Goal: Task Accomplishment & Management: Complete application form

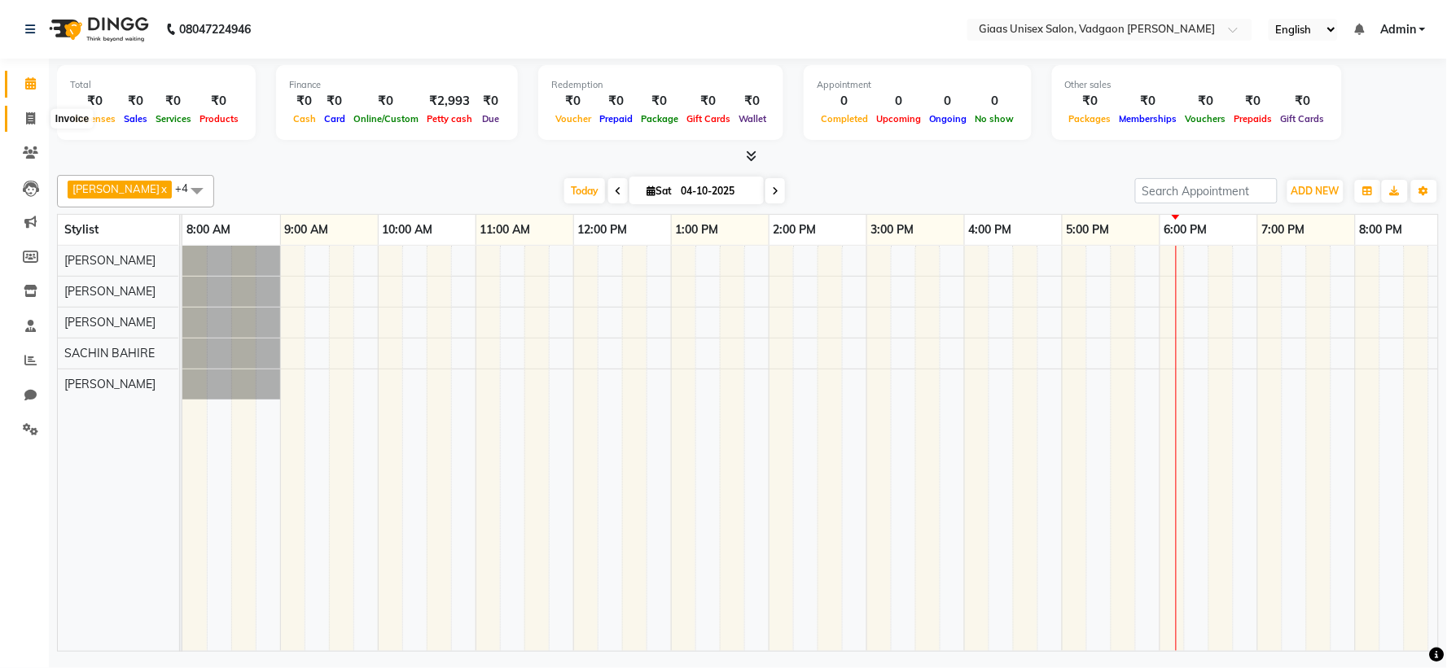
click at [43, 119] on span at bounding box center [30, 119] width 28 height 19
select select "service"
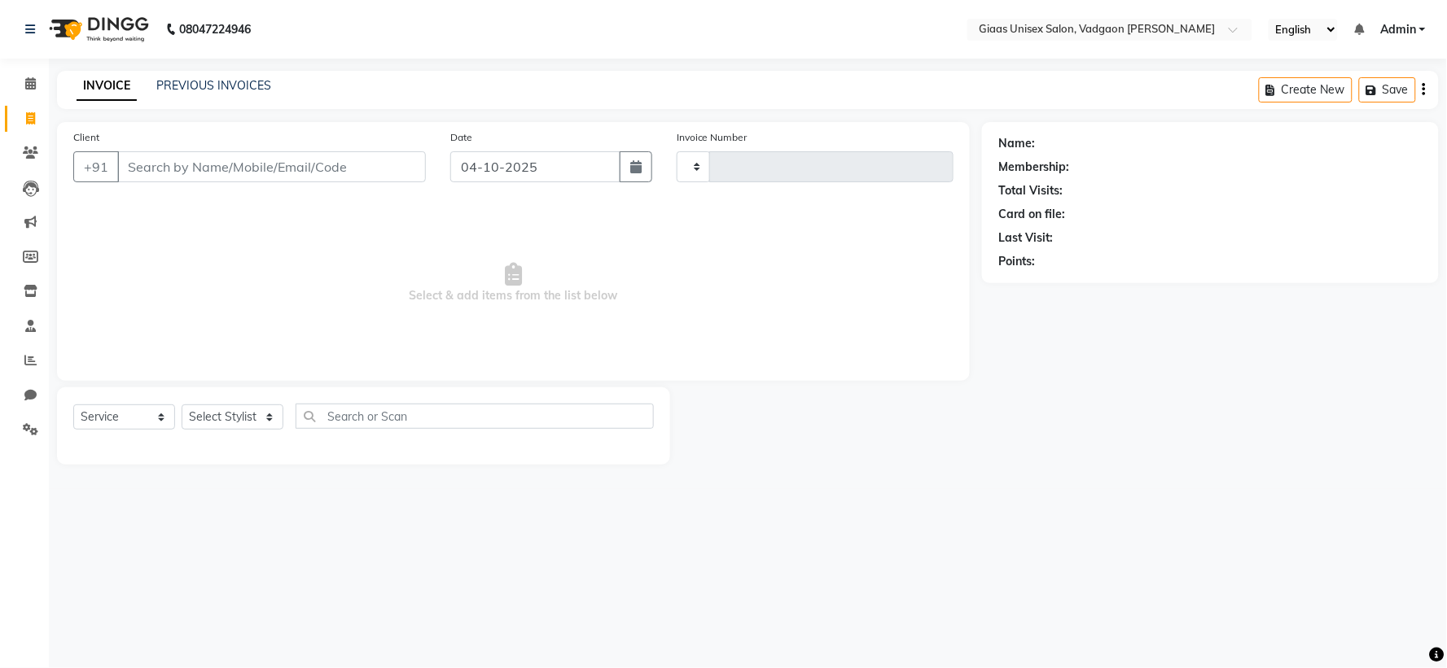
type input "2191"
select select "8007"
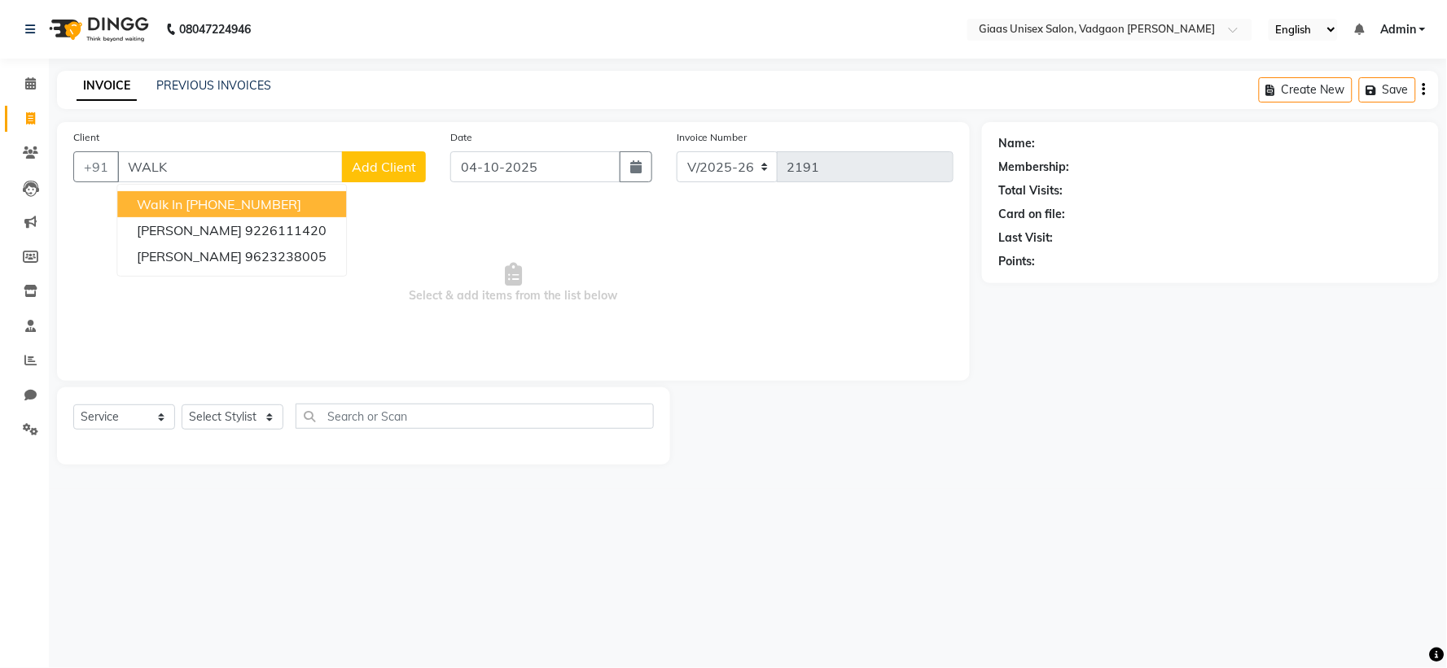
click at [183, 201] on button "Walk In [PHONE_NUMBER]" at bounding box center [231, 204] width 229 height 26
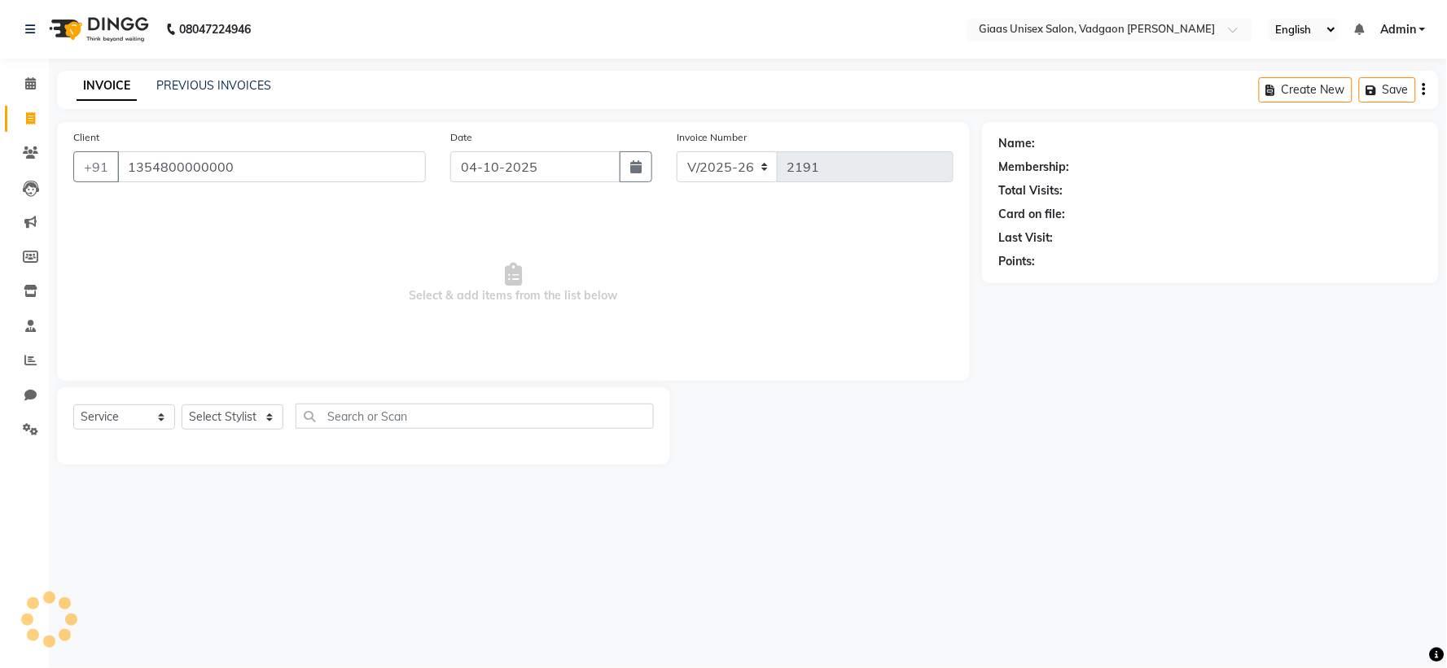
type input "1354800000000"
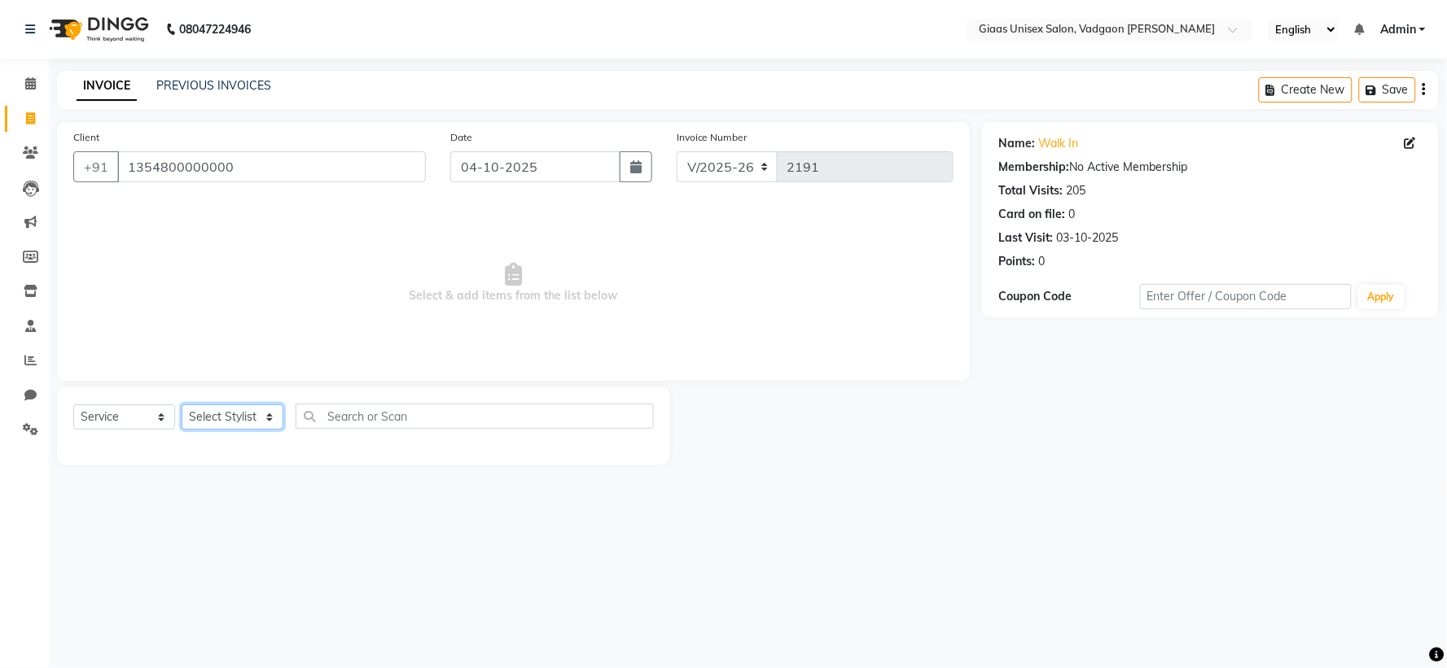
drag, startPoint x: 256, startPoint y: 415, endPoint x: 261, endPoint y: 429, distance: 14.4
click at [256, 415] on select "Select Stylist [PERSON_NAME] [PERSON_NAME] [PERSON_NAME] [PERSON_NAME] [PERSON_…" at bounding box center [233, 417] width 102 height 25
select select "72895"
click at [182, 405] on select "Select Stylist [PERSON_NAME] [PERSON_NAME] [PERSON_NAME] [PERSON_NAME] [PERSON_…" at bounding box center [233, 417] width 102 height 25
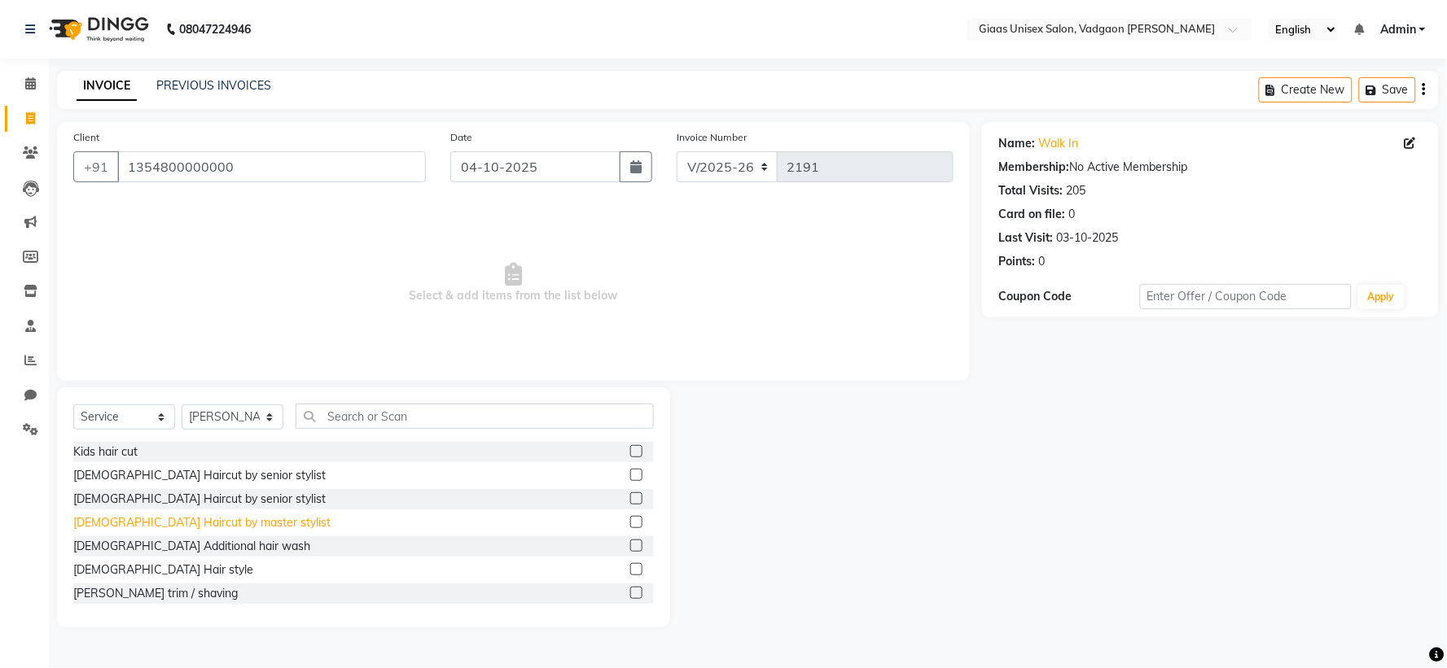
click at [209, 522] on div "[DEMOGRAPHIC_DATA] Haircut by master stylist" at bounding box center [201, 523] width 257 height 17
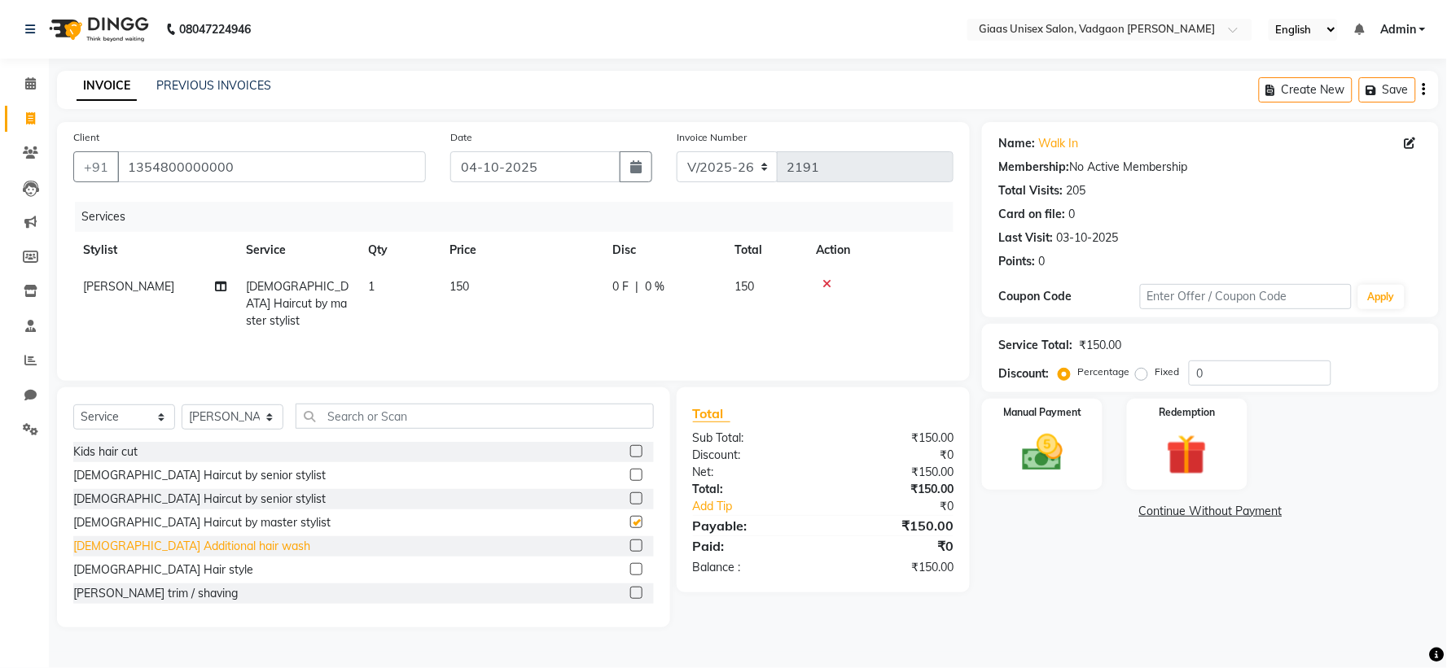
checkbox input "false"
click at [169, 590] on div "[PERSON_NAME] trim / shaving" at bounding box center [155, 593] width 164 height 17
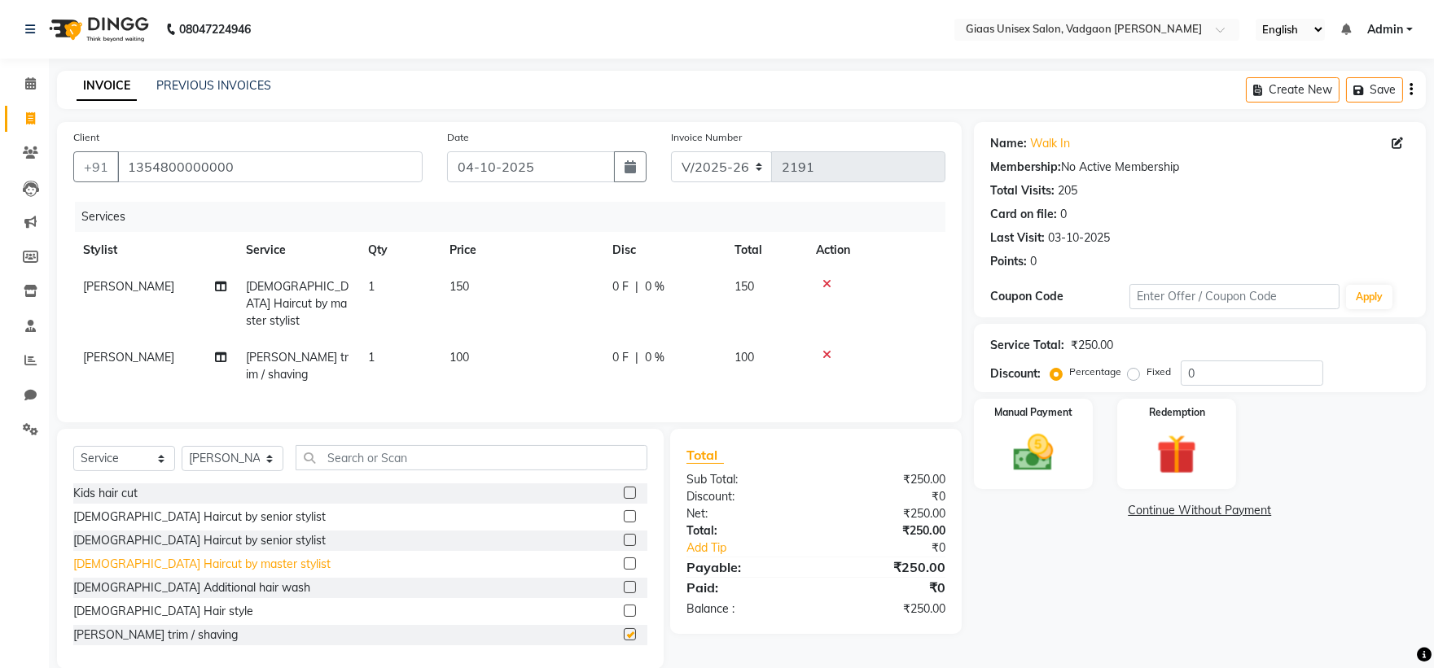
checkbox input "false"
click at [198, 559] on div "[DEMOGRAPHIC_DATA] Haircut by master stylist" at bounding box center [201, 564] width 257 height 17
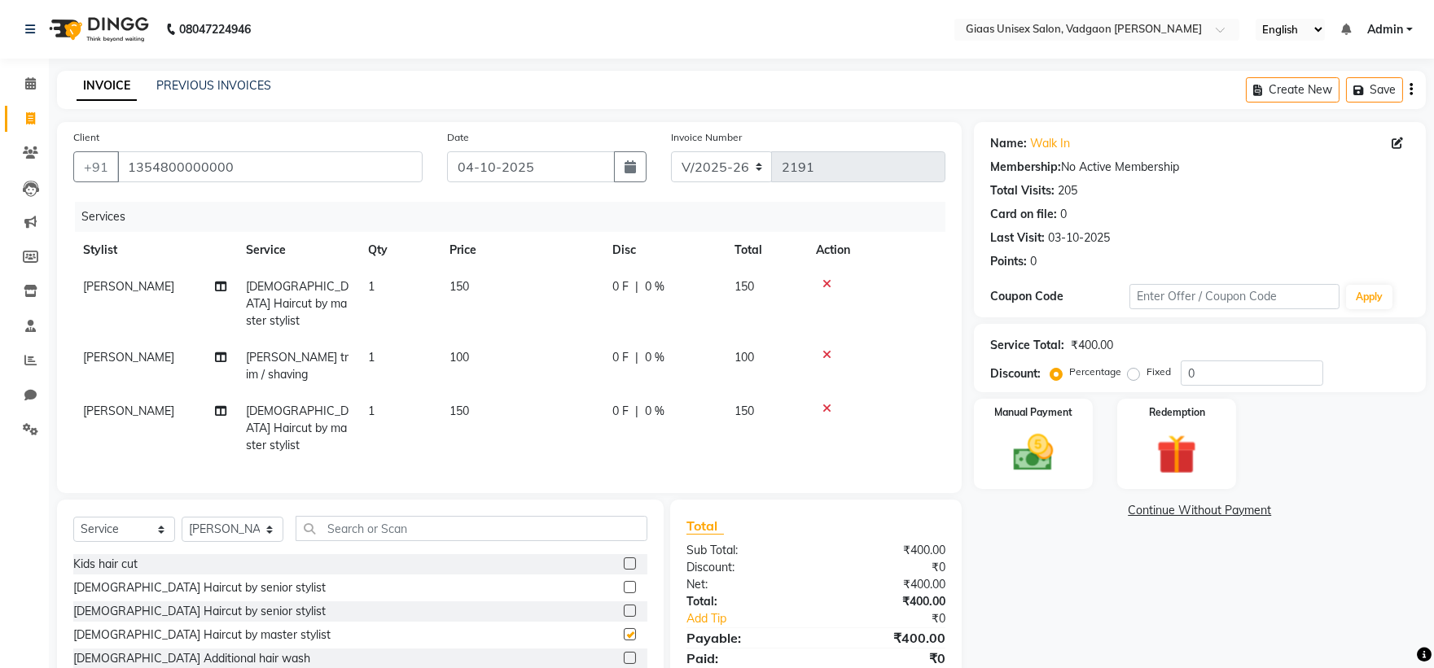
checkbox input "false"
click at [1027, 469] on img at bounding box center [1033, 453] width 68 height 48
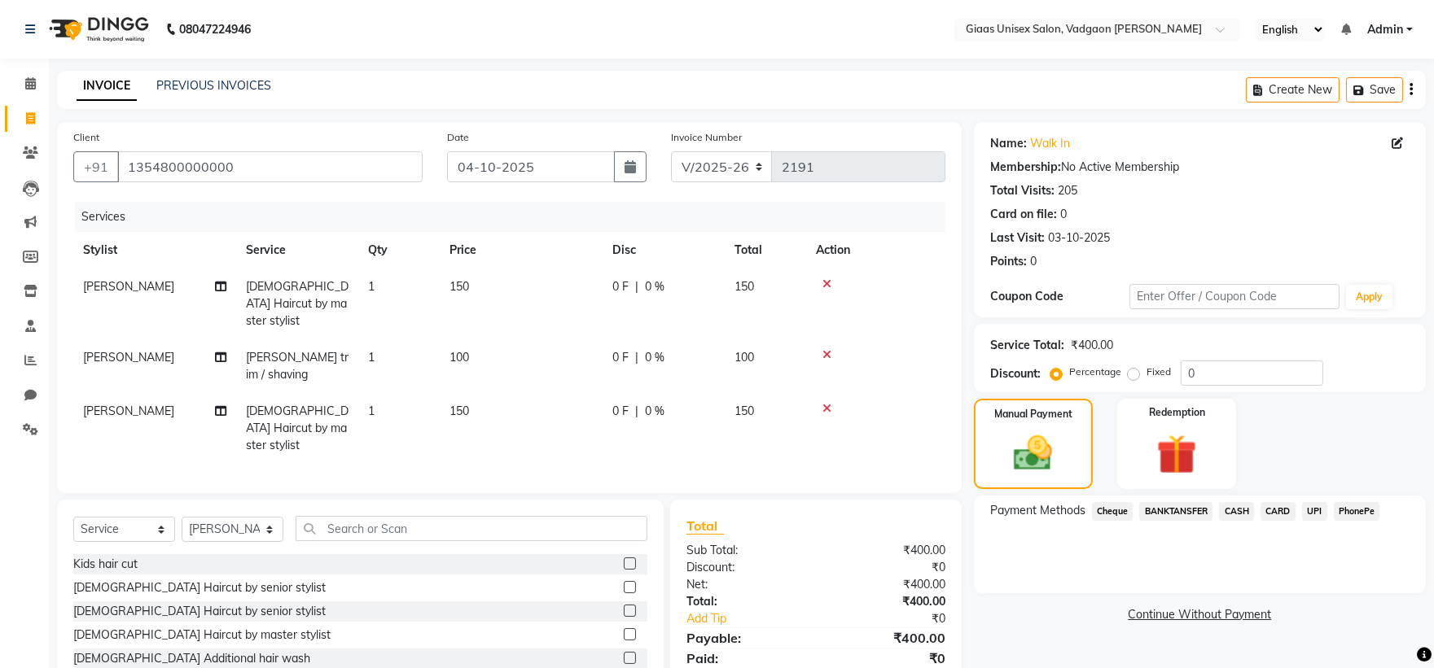
click at [1376, 515] on span "PhonePe" at bounding box center [1357, 511] width 46 height 19
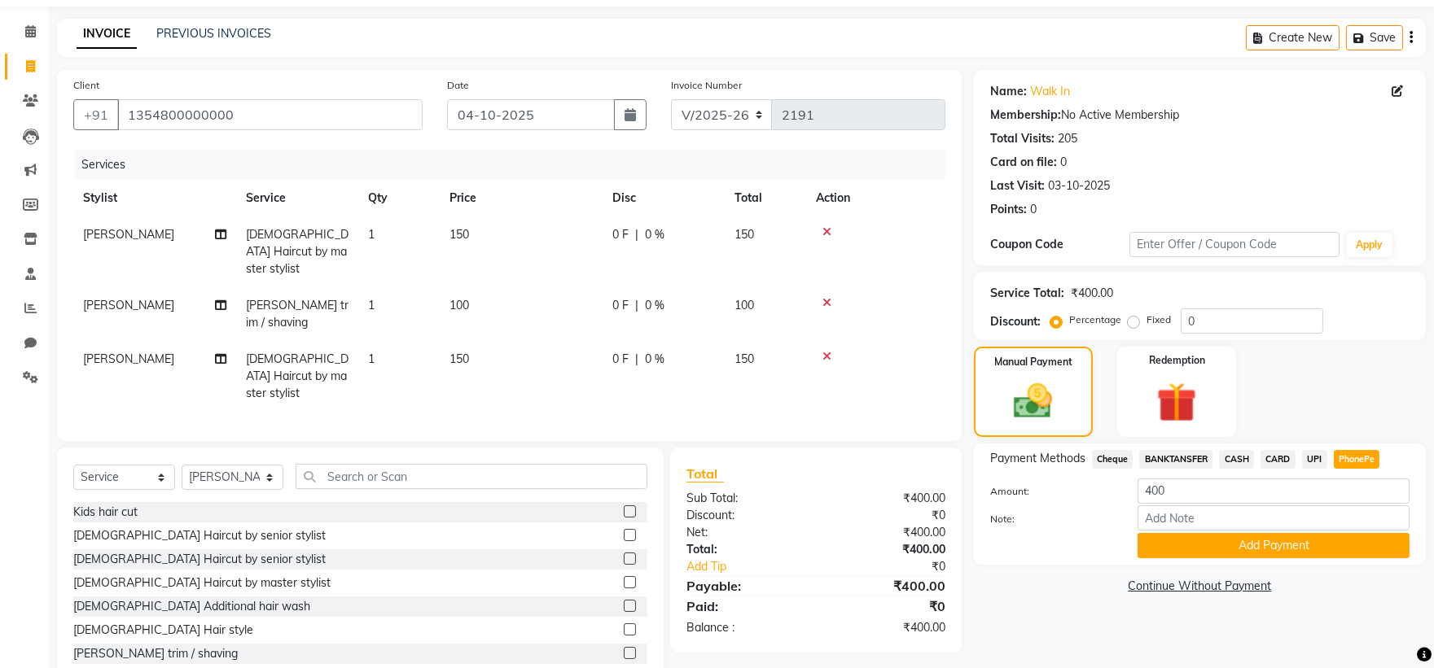
scroll to position [75, 0]
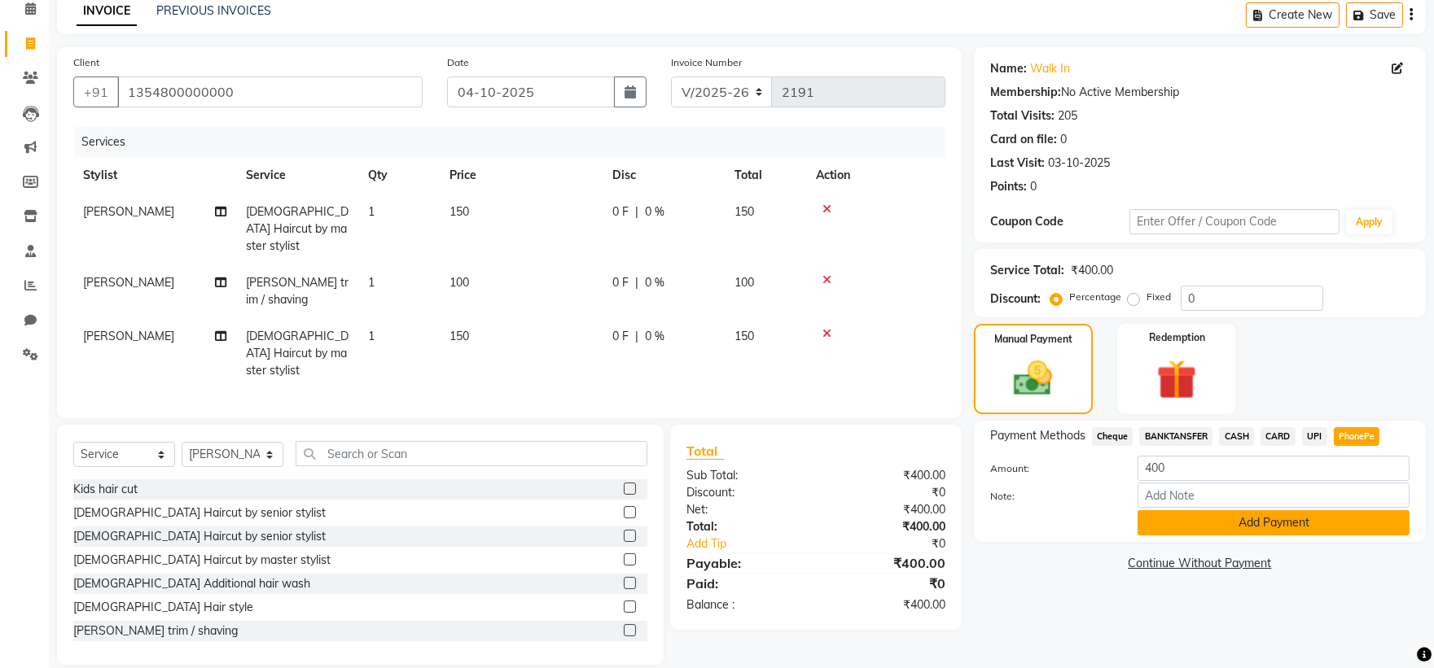
click at [1246, 528] on button "Add Payment" at bounding box center [1273, 522] width 272 height 25
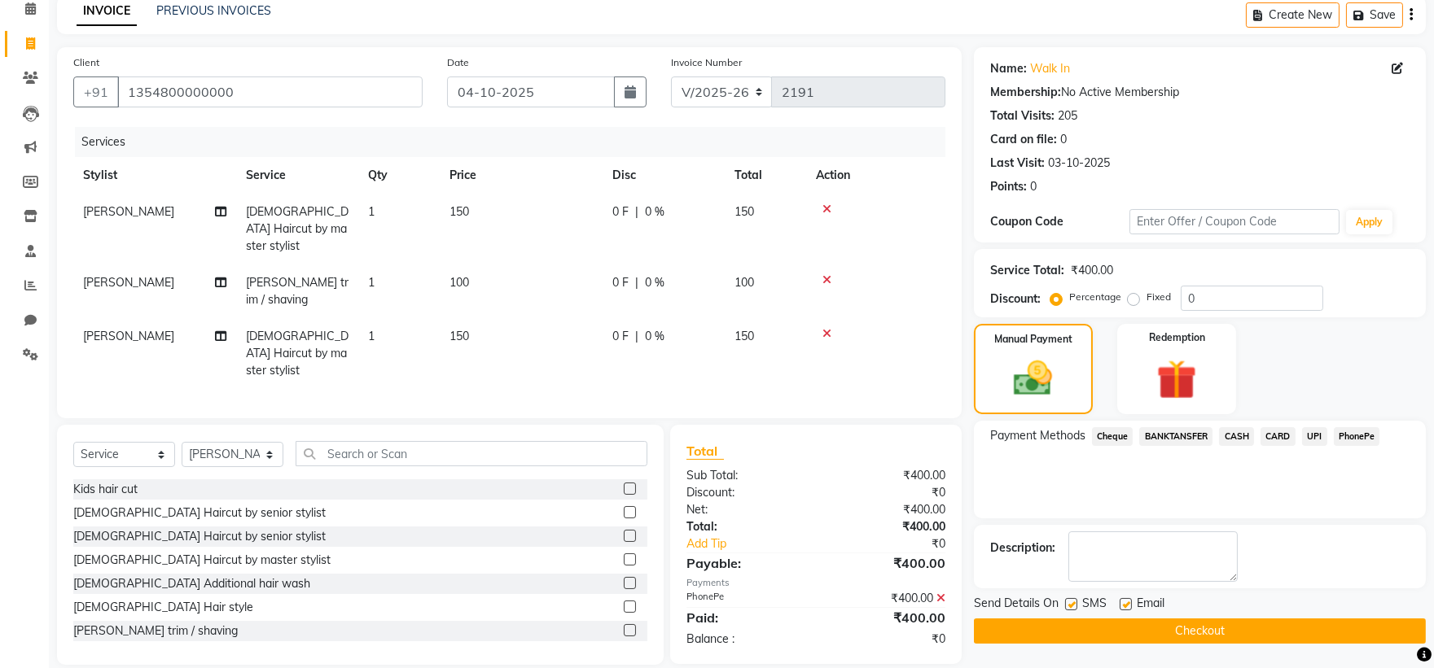
click at [1067, 606] on label at bounding box center [1071, 604] width 12 height 12
click at [1067, 606] on input "checkbox" at bounding box center [1070, 605] width 11 height 11
checkbox input "false"
click at [1067, 624] on button "Checkout" at bounding box center [1200, 631] width 452 height 25
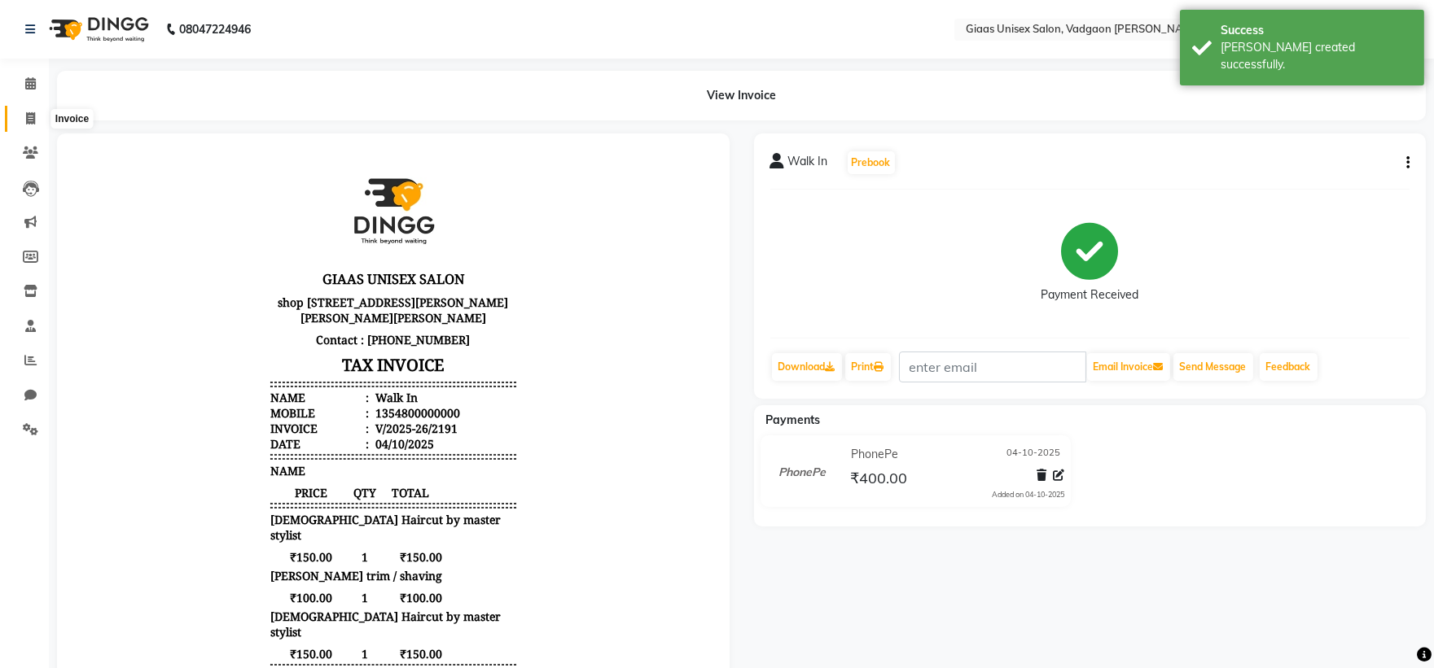
drag, startPoint x: 28, startPoint y: 112, endPoint x: 95, endPoint y: 111, distance: 67.6
click at [28, 112] on icon at bounding box center [30, 118] width 9 height 12
select select "service"
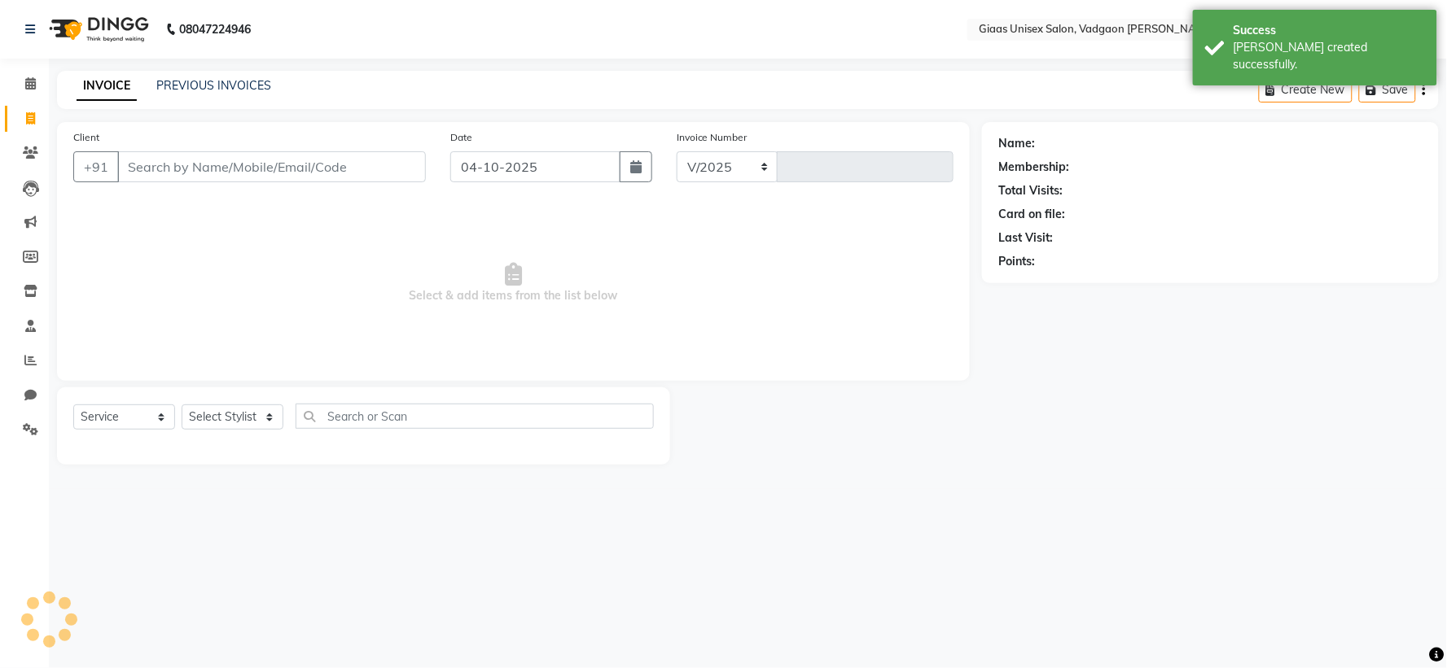
select select "8007"
type input "2192"
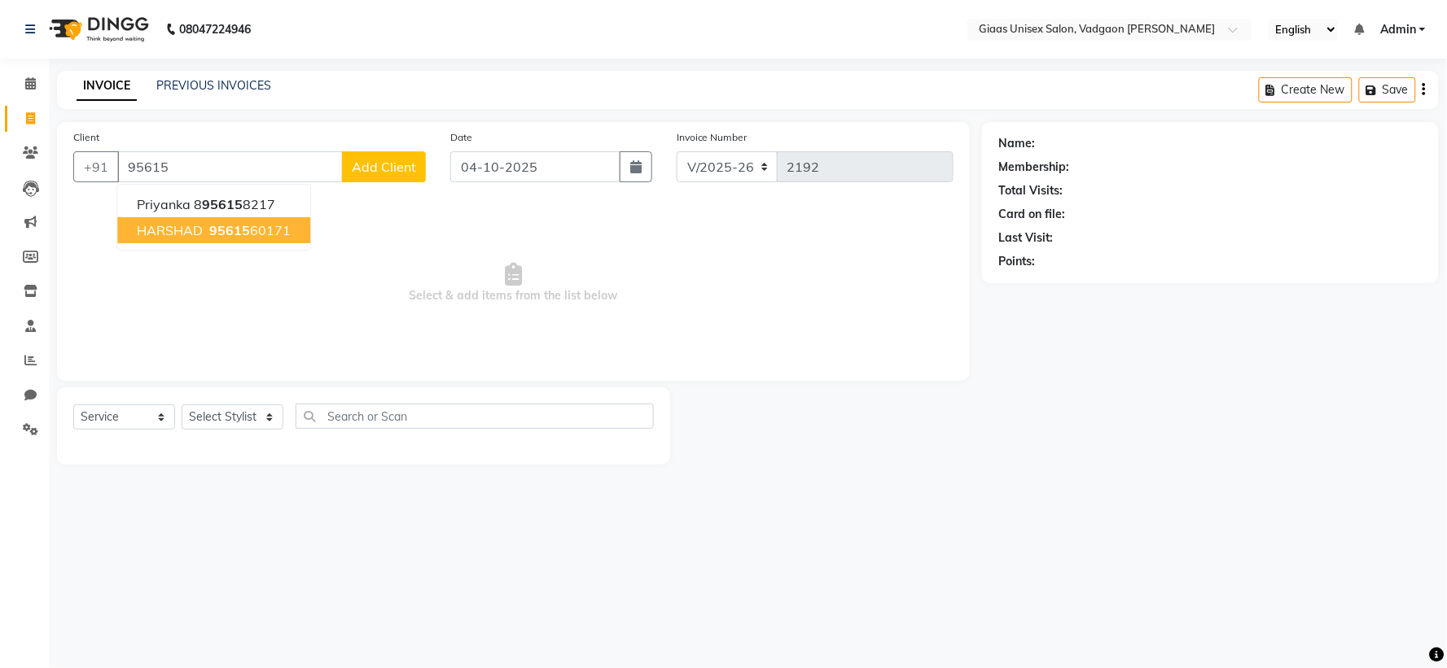
click at [263, 228] on ngb-highlight "95615 60171" at bounding box center [248, 230] width 85 height 16
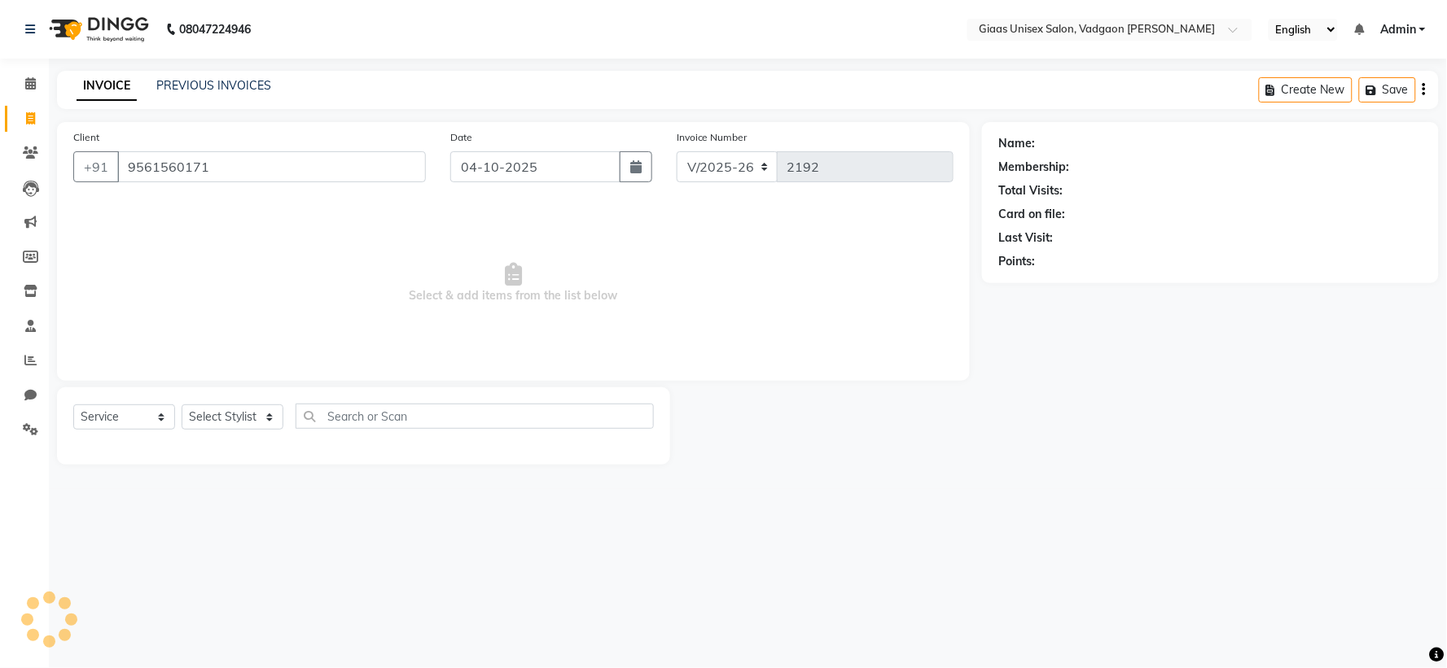
type input "9561560171"
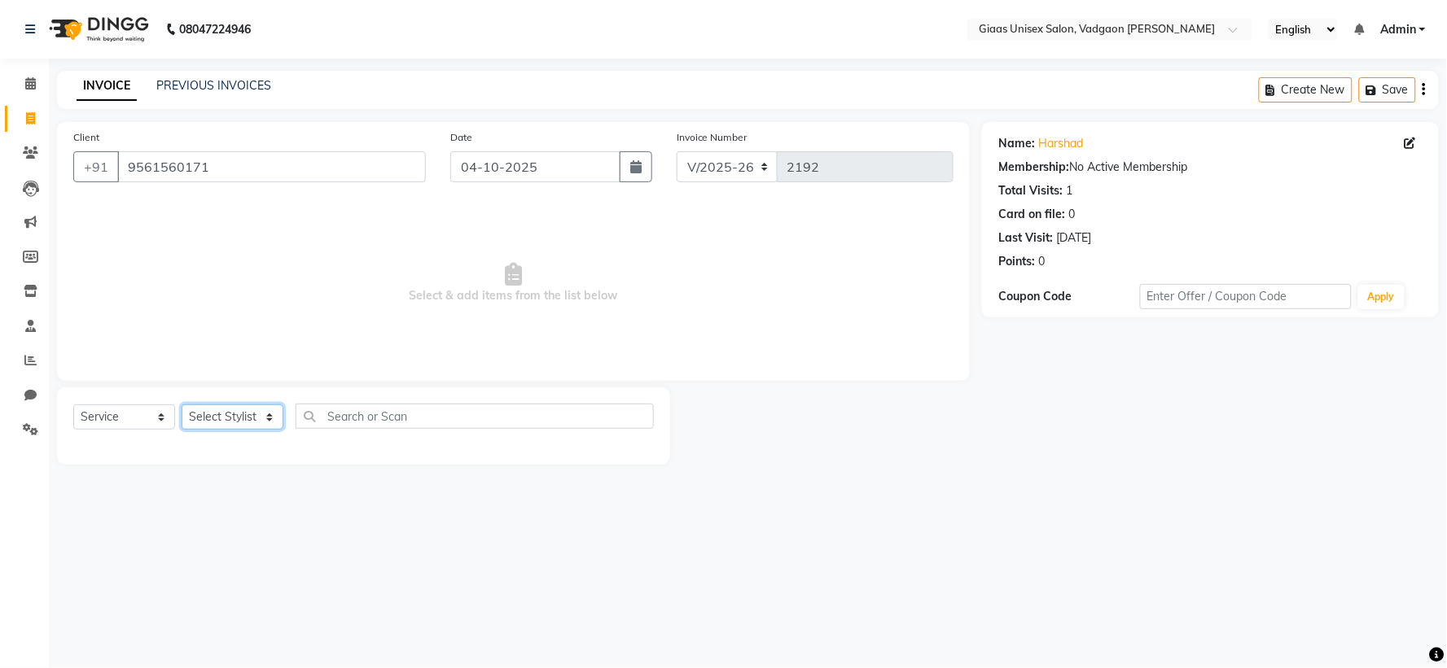
click at [271, 418] on select "Select Stylist [PERSON_NAME] [PERSON_NAME] [PERSON_NAME] [PERSON_NAME] [PERSON_…" at bounding box center [233, 417] width 102 height 25
select select "80867"
click at [182, 405] on select "Select Stylist [PERSON_NAME] [PERSON_NAME] [PERSON_NAME] [PERSON_NAME] [PERSON_…" at bounding box center [233, 417] width 102 height 25
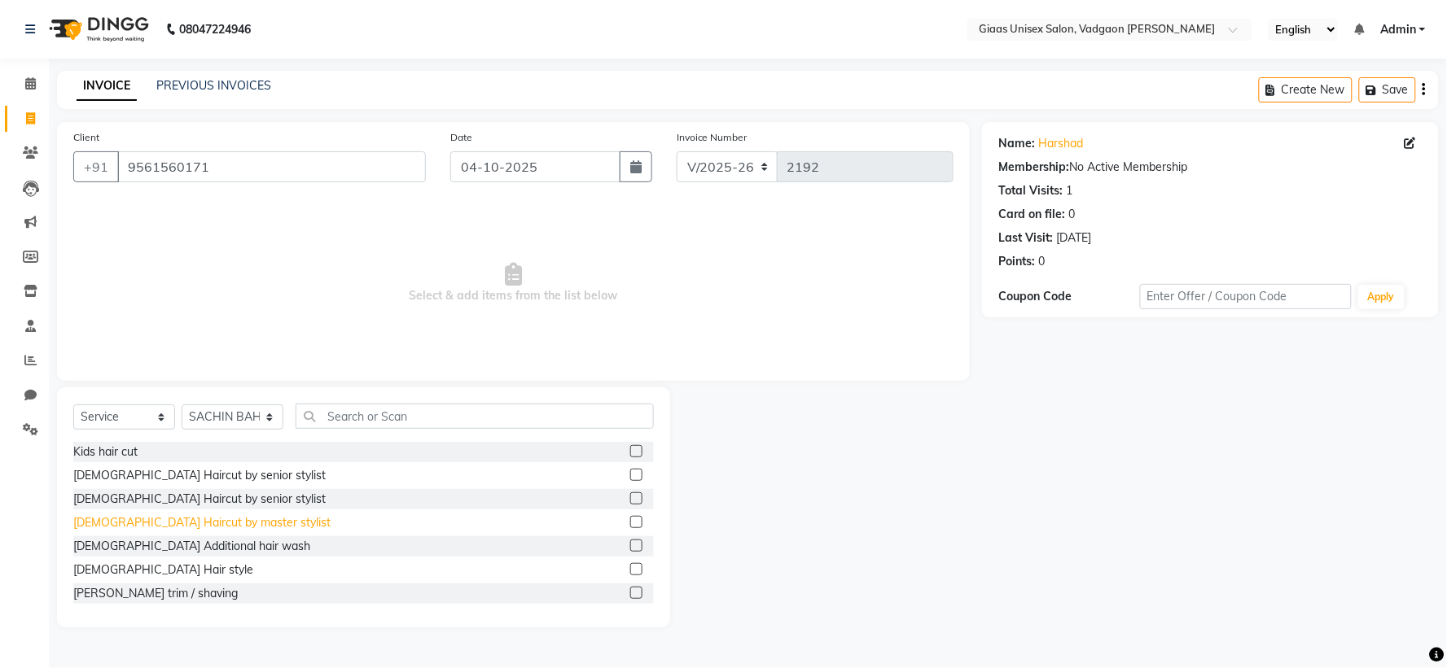
click at [204, 527] on div "[DEMOGRAPHIC_DATA] Haircut by master stylist" at bounding box center [201, 523] width 257 height 17
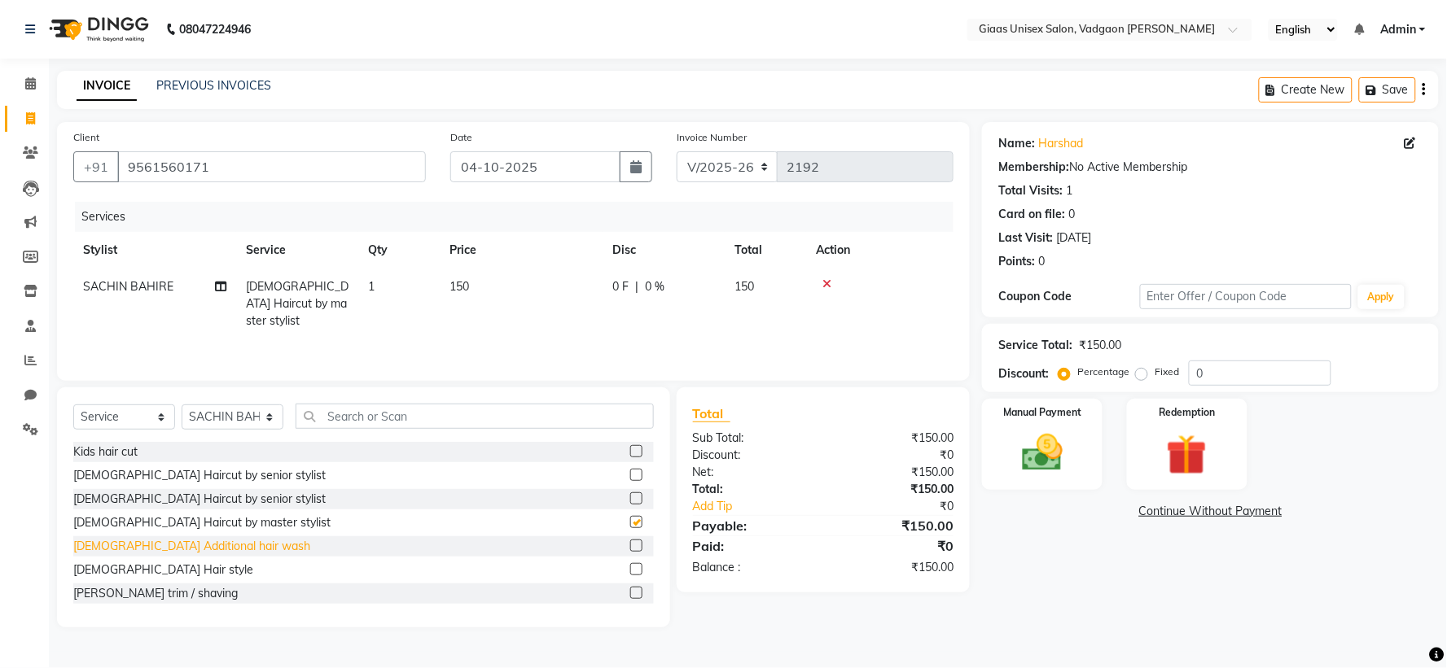
checkbox input "false"
click at [196, 548] on div "[DEMOGRAPHIC_DATA] Additional hair wash" at bounding box center [191, 546] width 237 height 17
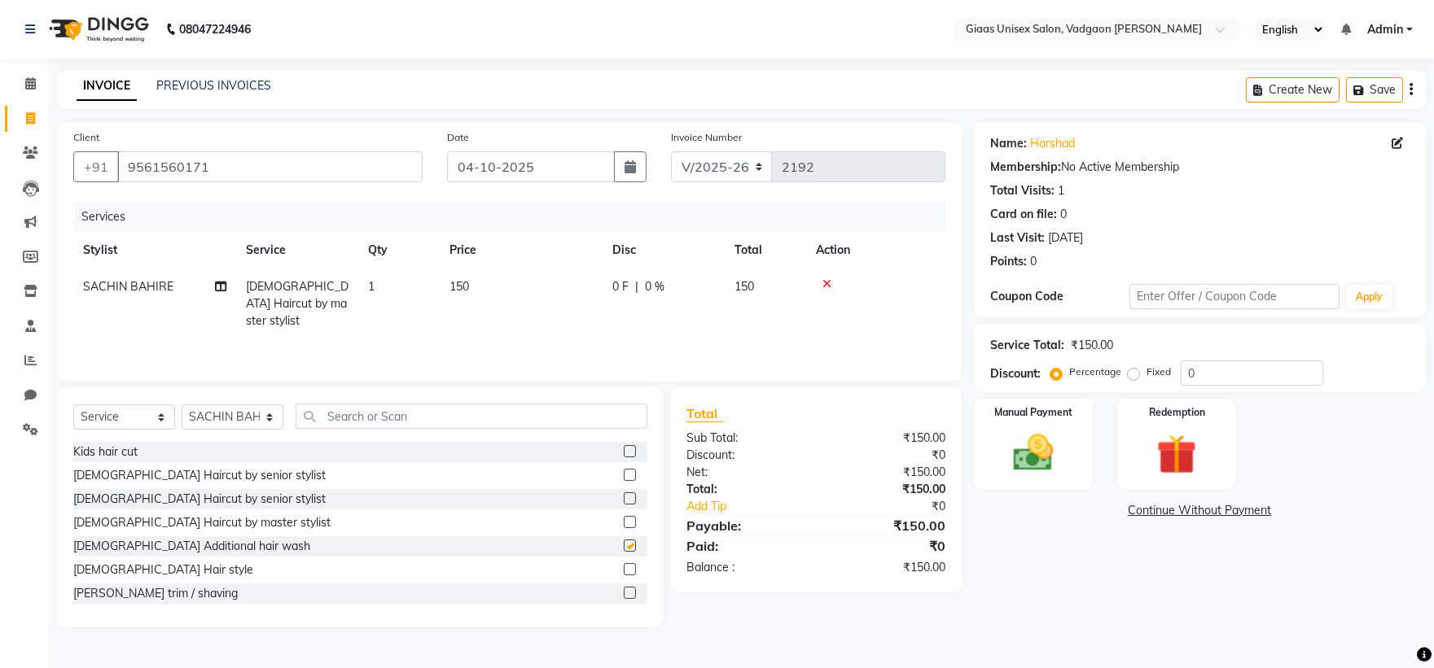
checkbox input "false"
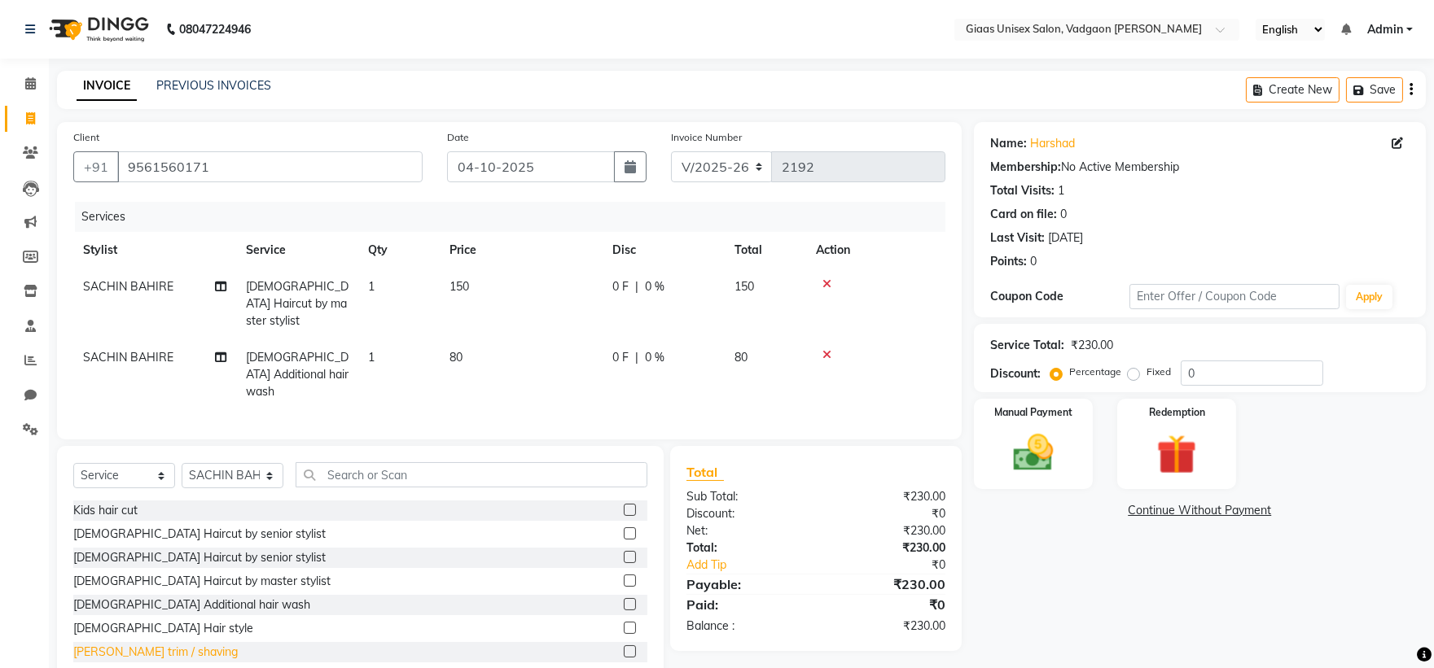
click at [160, 644] on div "[PERSON_NAME] trim / shaving" at bounding box center [155, 652] width 164 height 17
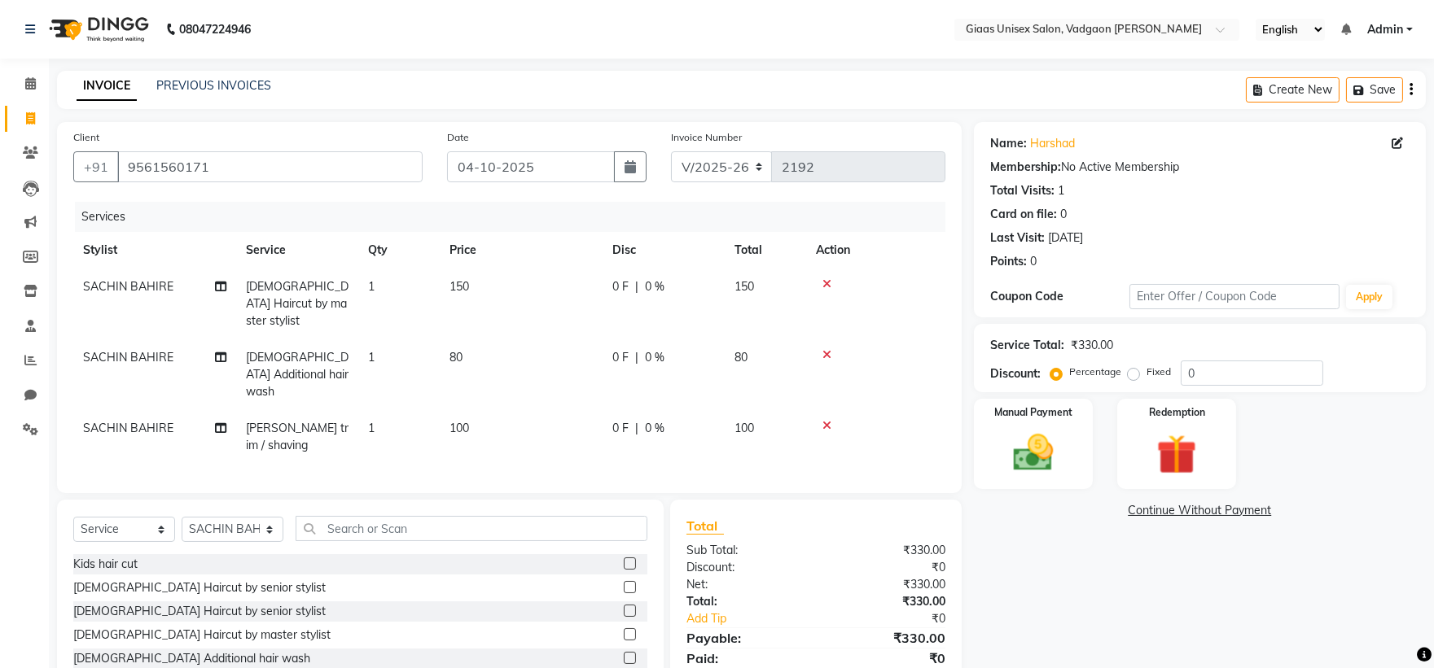
checkbox input "false"
click at [418, 516] on input "text" at bounding box center [472, 528] width 352 height 25
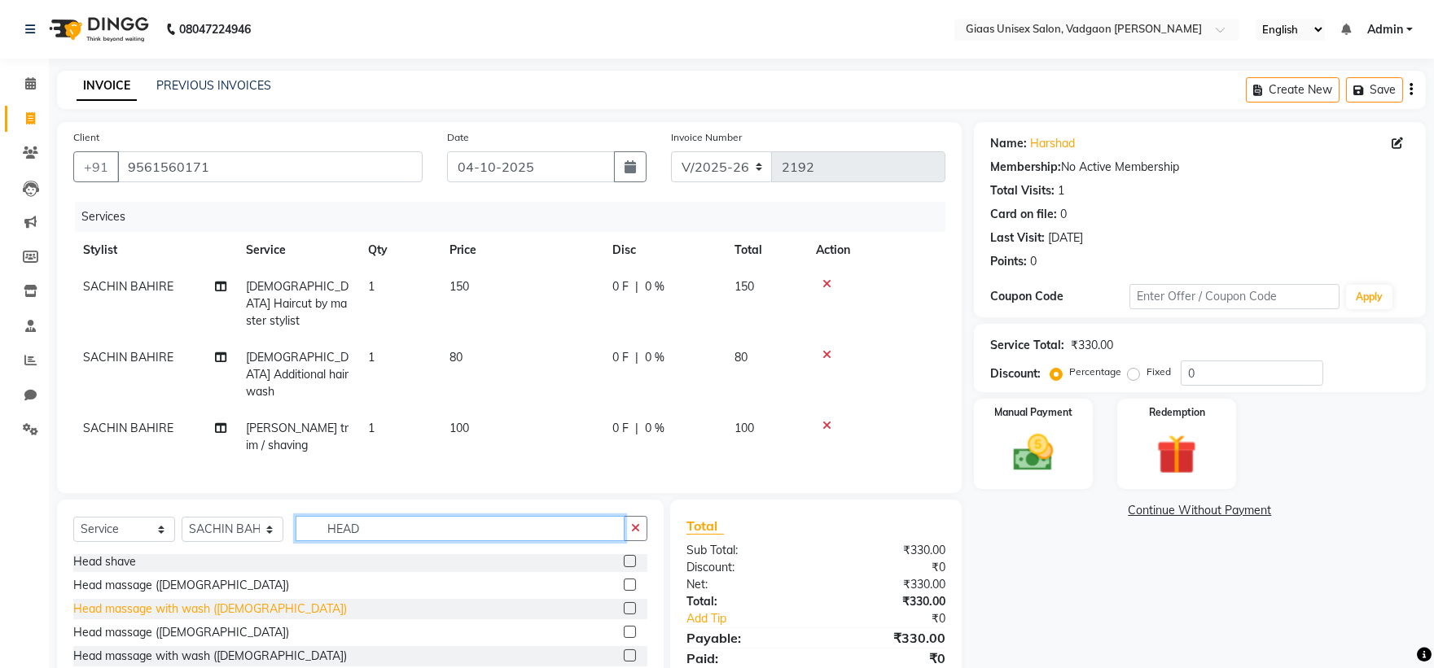
type input "HEAD"
click at [241, 601] on div "Head massage with wash ([DEMOGRAPHIC_DATA])" at bounding box center [210, 609] width 274 height 17
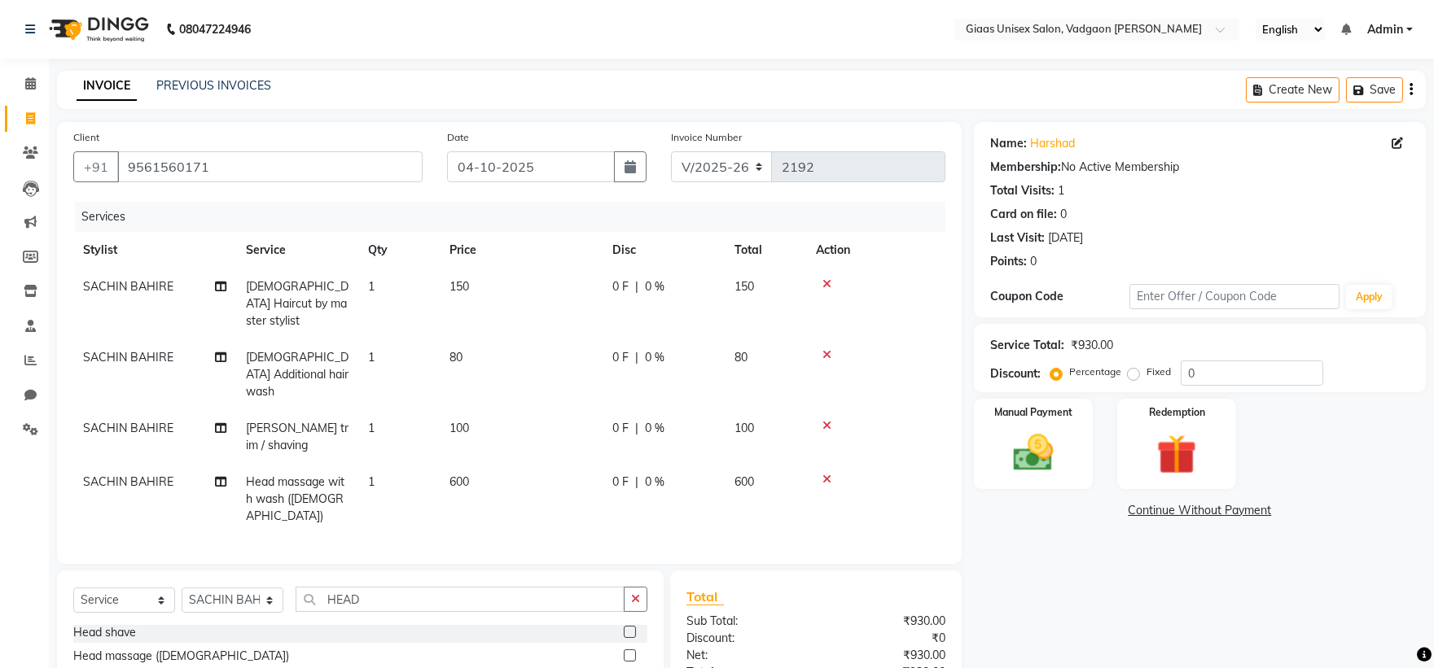
checkbox input "false"
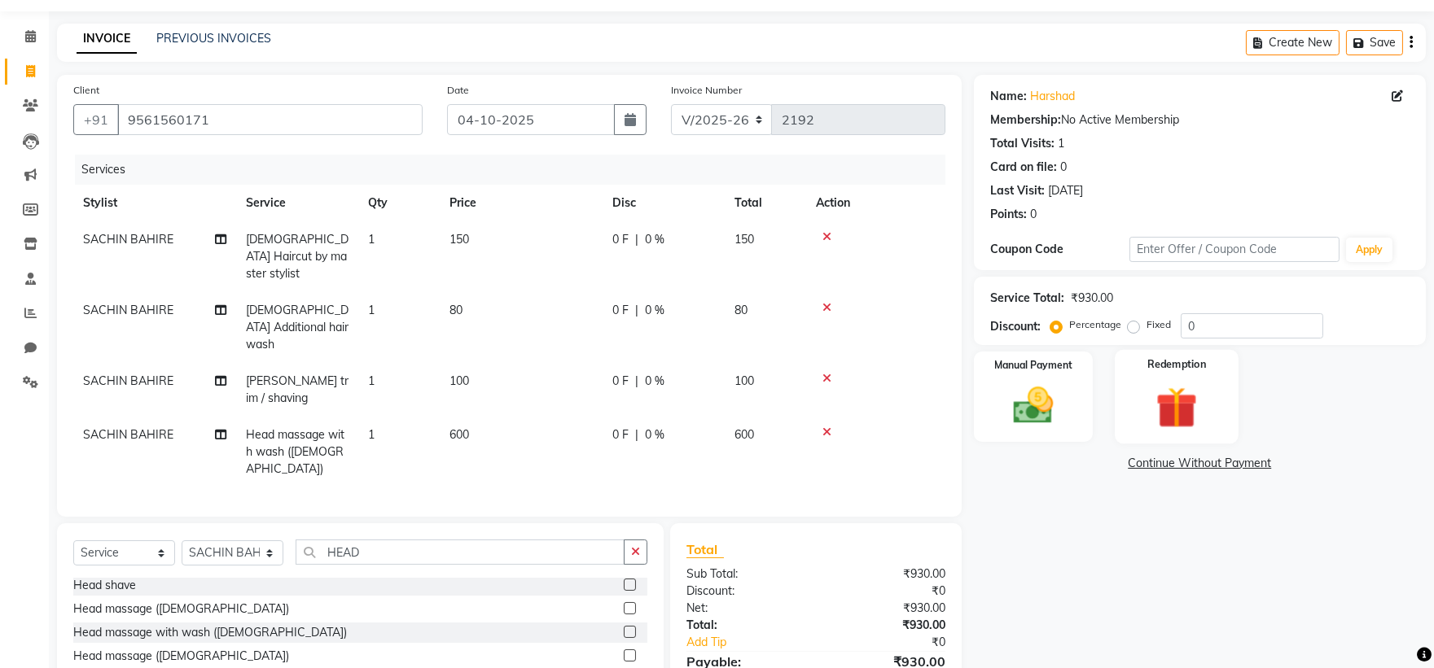
scroll to position [90, 0]
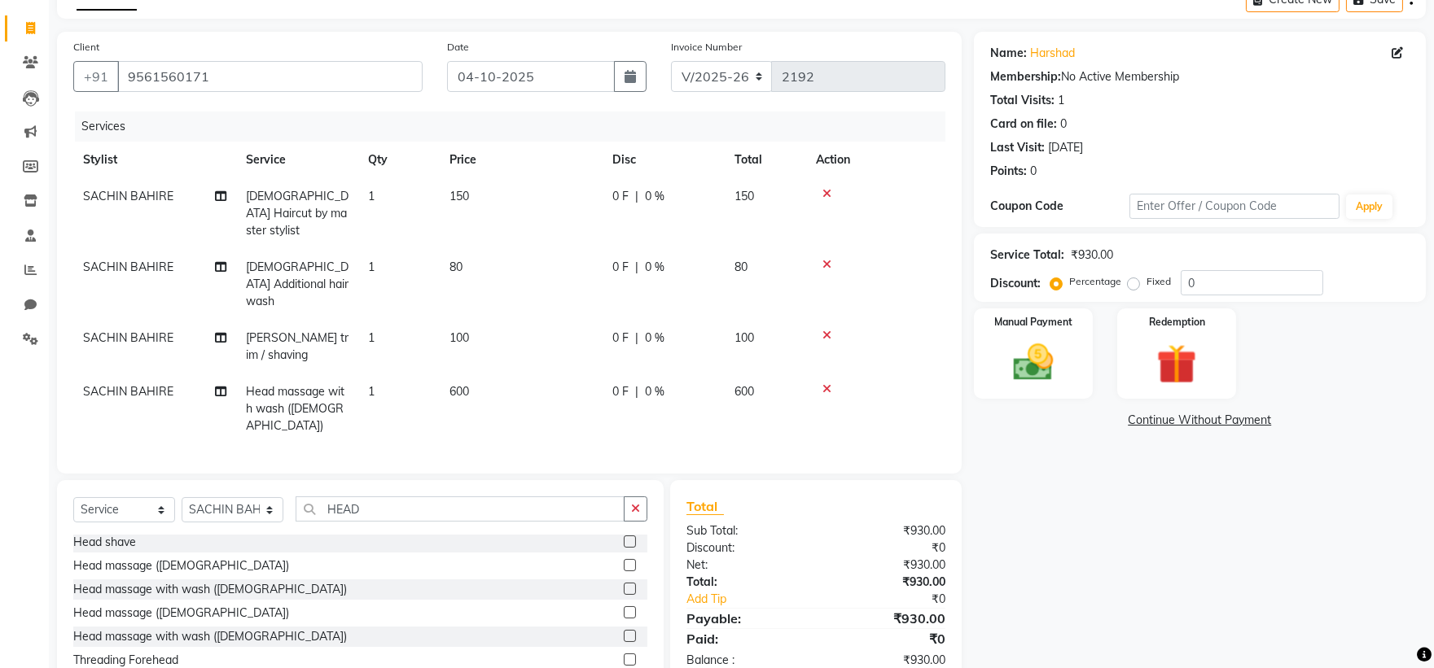
click at [1146, 283] on label "Fixed" at bounding box center [1158, 281] width 24 height 15
click at [1131, 283] on input "Fixed" at bounding box center [1136, 281] width 11 height 11
radio input "true"
click at [1202, 282] on input "0" at bounding box center [1251, 282] width 142 height 25
type input "230"
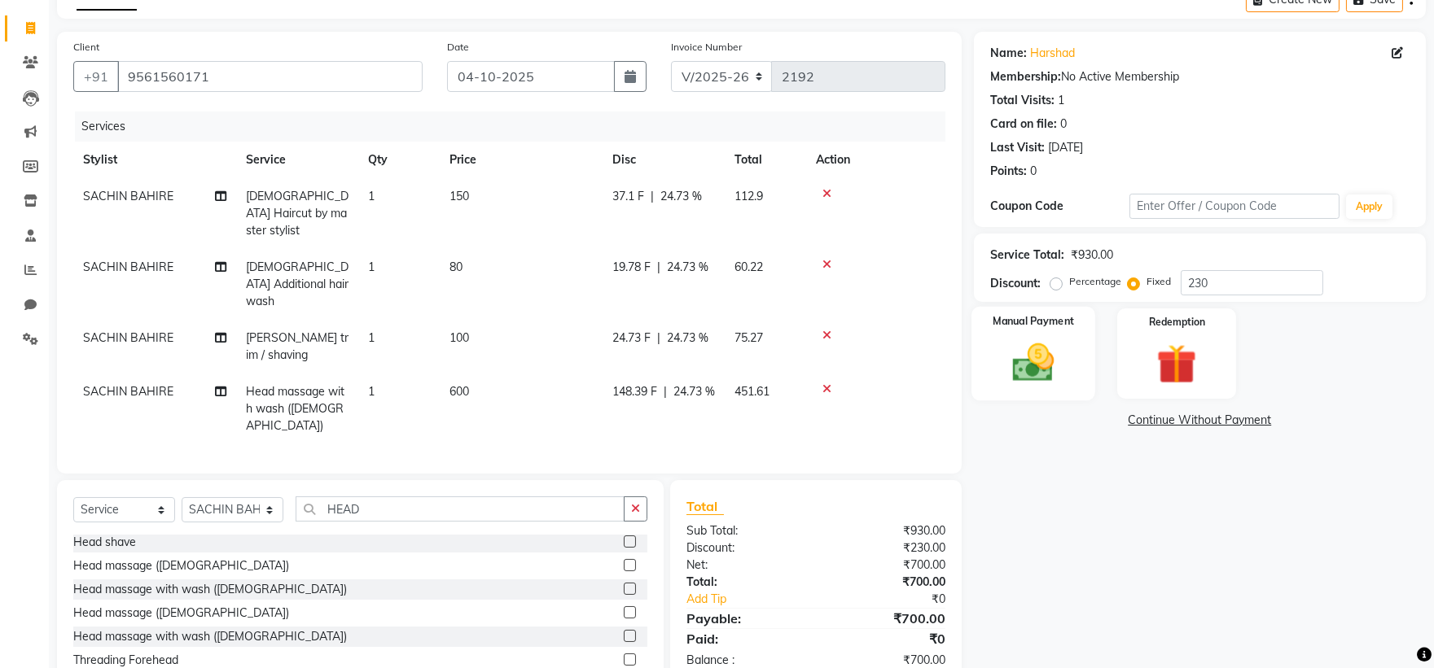
click at [1018, 373] on img at bounding box center [1033, 363] width 68 height 48
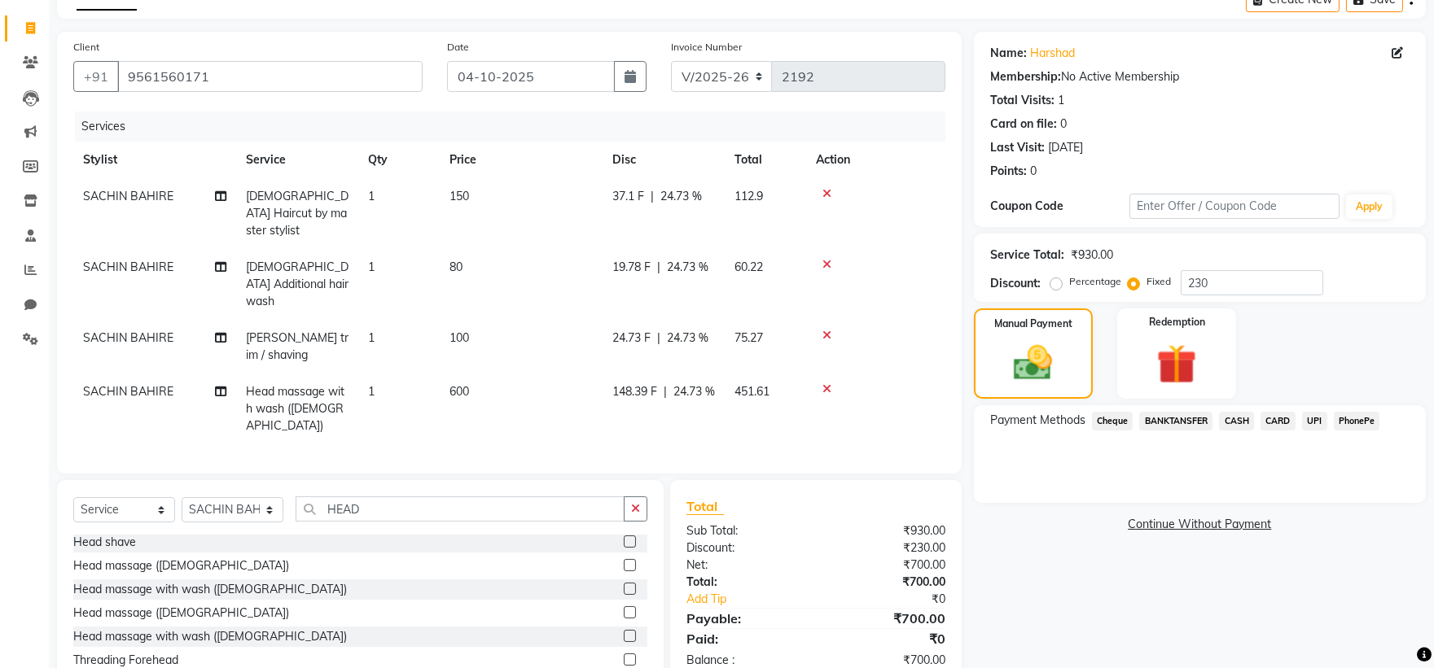
click at [1357, 418] on span "PhonePe" at bounding box center [1357, 421] width 46 height 19
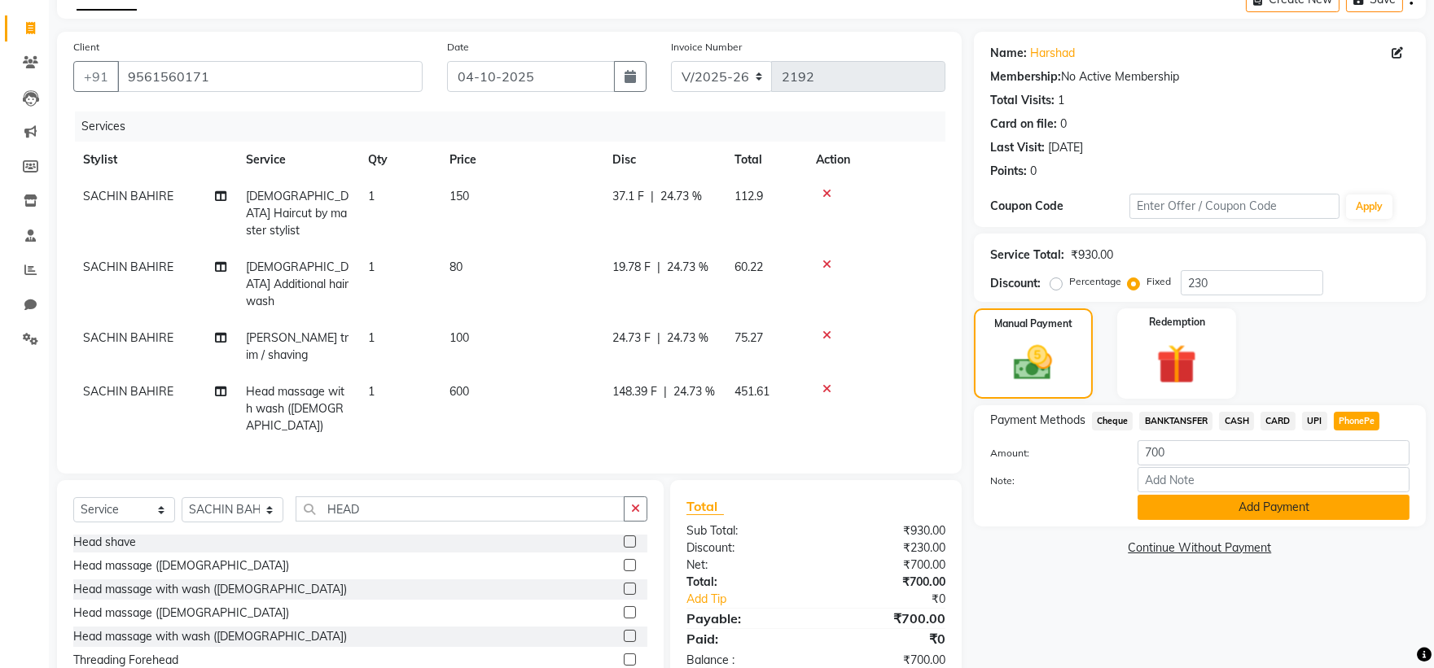
scroll to position [129, 0]
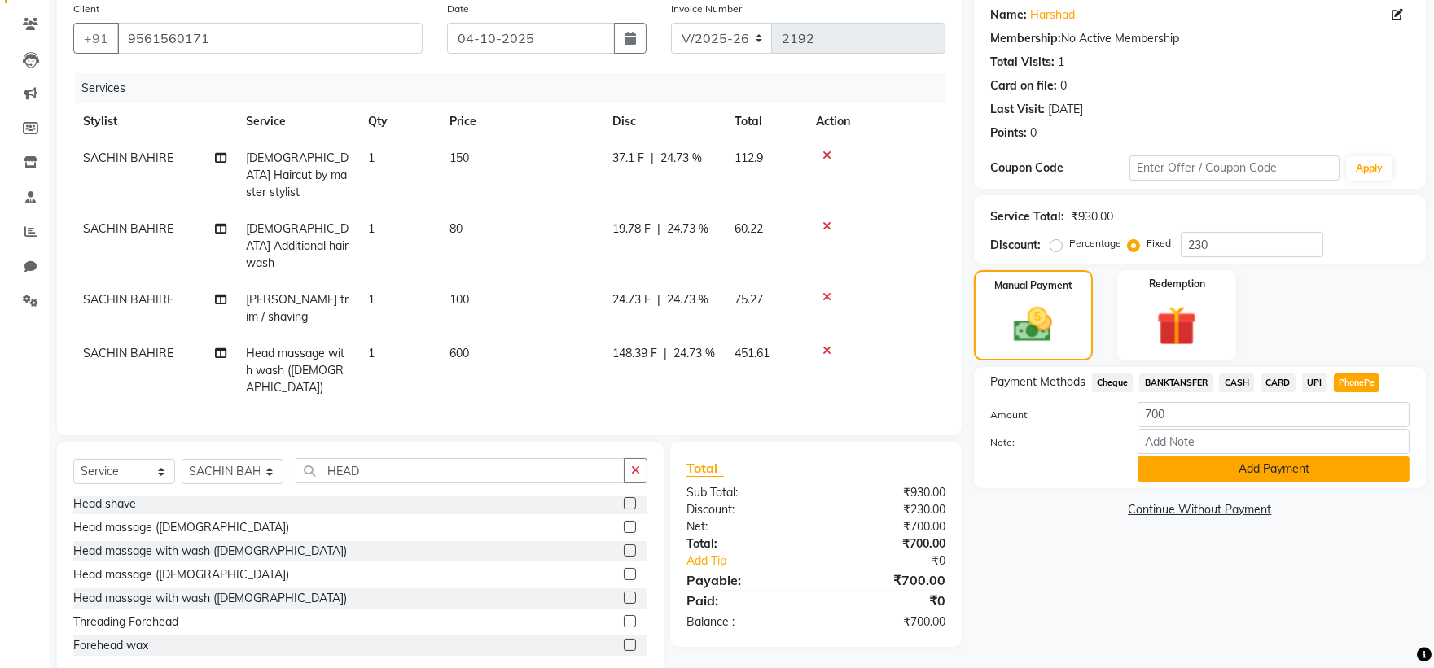
click at [1216, 476] on button "Add Payment" at bounding box center [1273, 469] width 272 height 25
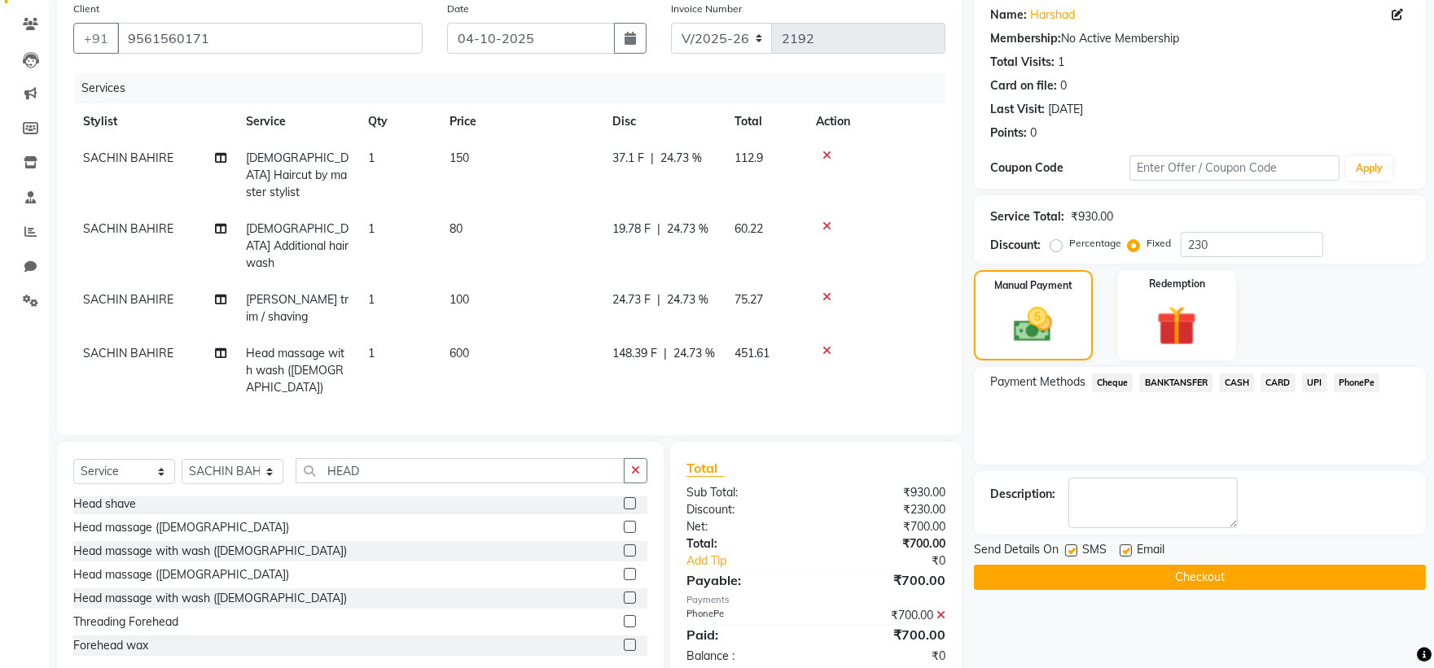
click at [1094, 567] on button "Checkout" at bounding box center [1200, 577] width 452 height 25
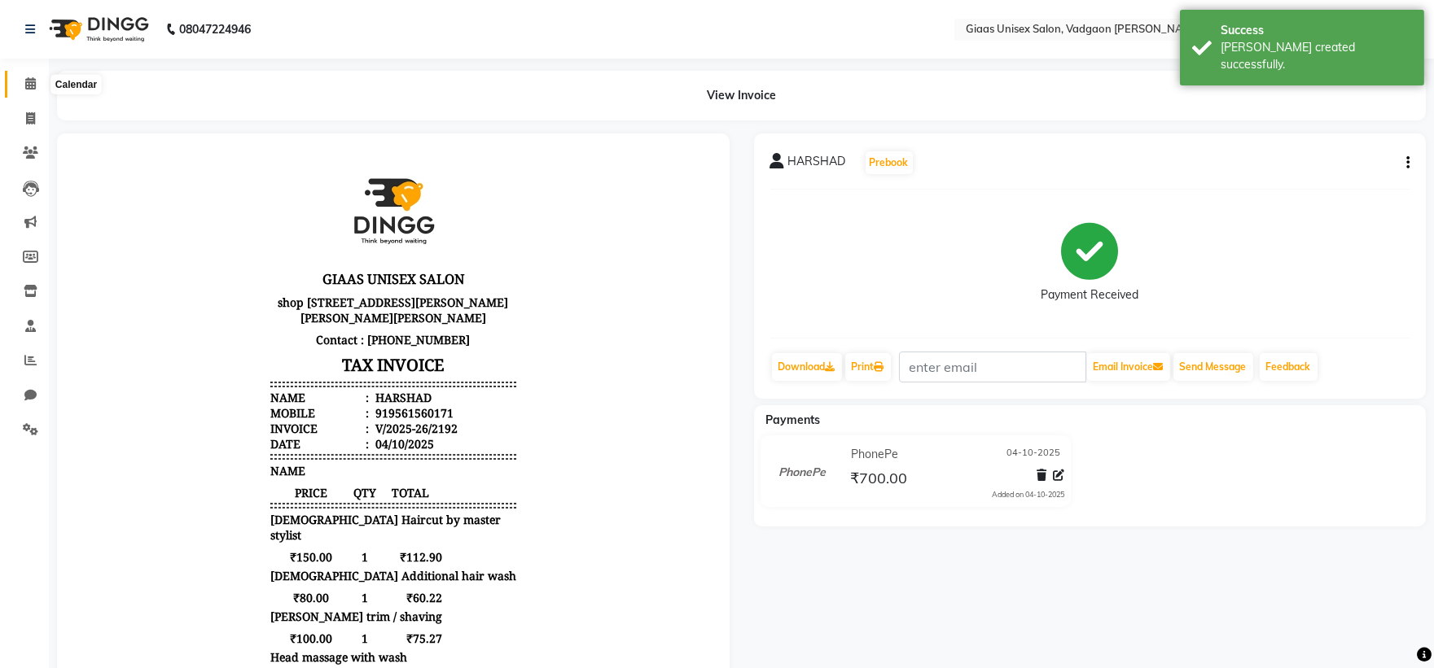
click at [25, 90] on icon at bounding box center [30, 83] width 11 height 12
